Goal: Transaction & Acquisition: Purchase product/service

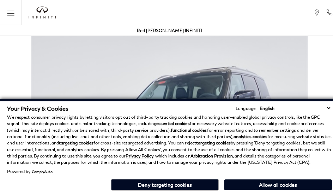
click at [208, 35] on div "Red [PERSON_NAME] INFINITI" at bounding box center [167, 30] width 326 height 11
click at [177, 35] on div "Red [PERSON_NAME] INFINITI" at bounding box center [167, 30] width 64 height 11
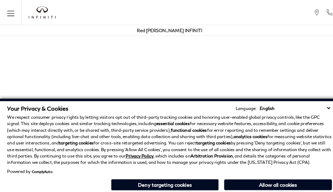
click at [177, 116] on p "We respect consumer privacy rights by letting visitors opt out of third-party t…" at bounding box center [166, 137] width 319 height 51
click at [177, 158] on p "We respect consumer privacy rights by letting visitors opt out of third-party t…" at bounding box center [166, 137] width 319 height 51
click at [282, 116] on p "We respect consumer privacy rights by letting visitors opt out of third-party t…" at bounding box center [166, 137] width 319 height 51
click at [282, 133] on p "We respect consumer privacy rights by letting visitors opt out of third-party t…" at bounding box center [166, 137] width 319 height 51
click at [282, 190] on div "Your Privacy & Cookies Language: English Spanish / Español English / United Kin…" at bounding box center [167, 146] width 322 height 89
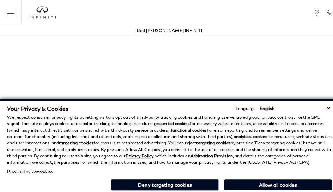
click at [265, 116] on p "We respect consumer privacy rights by letting visitors opt out of third-party t…" at bounding box center [166, 137] width 319 height 51
click at [265, 133] on p "We respect consumer privacy rights by letting visitors opt out of third-party t…" at bounding box center [166, 137] width 319 height 51
click at [265, 190] on div "Your Privacy & Cookies Language: English Spanish / Español English / United Kin…" at bounding box center [167, 146] width 322 height 89
click at [318, 116] on p "We respect consumer privacy rights by letting visitors opt out of third-party t…" at bounding box center [166, 137] width 319 height 51
click at [318, 133] on p "We respect consumer privacy rights by letting visitors opt out of third-party t…" at bounding box center [166, 137] width 319 height 51
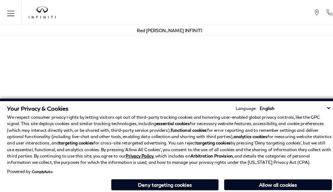
click at [318, 190] on div "Your Privacy & Cookies Language: English Spanish / Español English / United Kin…" at bounding box center [167, 146] width 322 height 89
click at [300, 116] on p "We respect consumer privacy rights by letting visitors opt out of third-party t…" at bounding box center [166, 137] width 319 height 51
click at [300, 133] on p "We respect consumer privacy rights by letting visitors opt out of third-party t…" at bounding box center [166, 137] width 319 height 51
click at [230, 116] on p "We respect consumer privacy rights by letting visitors opt out of third-party t…" at bounding box center [166, 137] width 319 height 51
click at [230, 133] on strong "analytics cookies" at bounding box center [246, 134] width 33 height 5
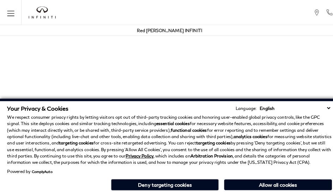
click at [230, 190] on div "Your Privacy & Cookies Language: English Spanish / Español English / United Kin…" at bounding box center [167, 146] width 322 height 89
click at [159, 116] on p "We respect consumer privacy rights by letting visitors opt out of third-party t…" at bounding box center [166, 137] width 319 height 51
click at [159, 133] on p "We respect consumer privacy rights by letting visitors opt out of third-party t…" at bounding box center [166, 137] width 319 height 51
click at [159, 190] on div "Your Privacy & Cookies Language: English Spanish / Español English / United Kin…" at bounding box center [167, 146] width 322 height 89
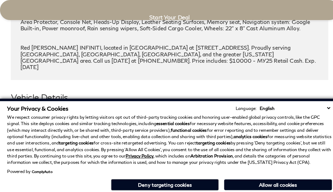
click at [16, 113] on h3 "Exterior" at bounding box center [163, 116] width 295 height 7
click at [124, 105] on div "Your Privacy & Cookies Language: English Spanish / Español English / United Kin…" at bounding box center [166, 106] width 319 height 7
click at [16, 113] on h3 "Exterior" at bounding box center [163, 116] width 295 height 7
click at [141, 107] on div "Exterior" at bounding box center [167, 116] width 312 height 18
click at [16, 113] on h3 "Exterior" at bounding box center [163, 116] width 295 height 7
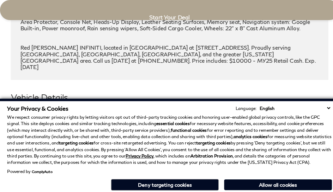
click at [177, 89] on h2 "Vehicle Details" at bounding box center [167, 95] width 312 height 13
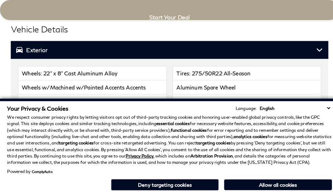
scroll to position [1344, 0]
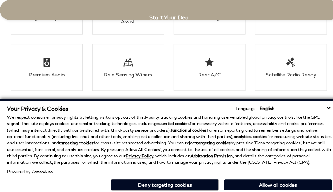
click link "Call sales Phone Number 719-215-8318" at bounding box center [0, 0] width 0 height 0
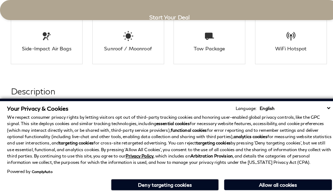
scroll to position [1431, 0]
